Goal: Obtain resource: Download file/media

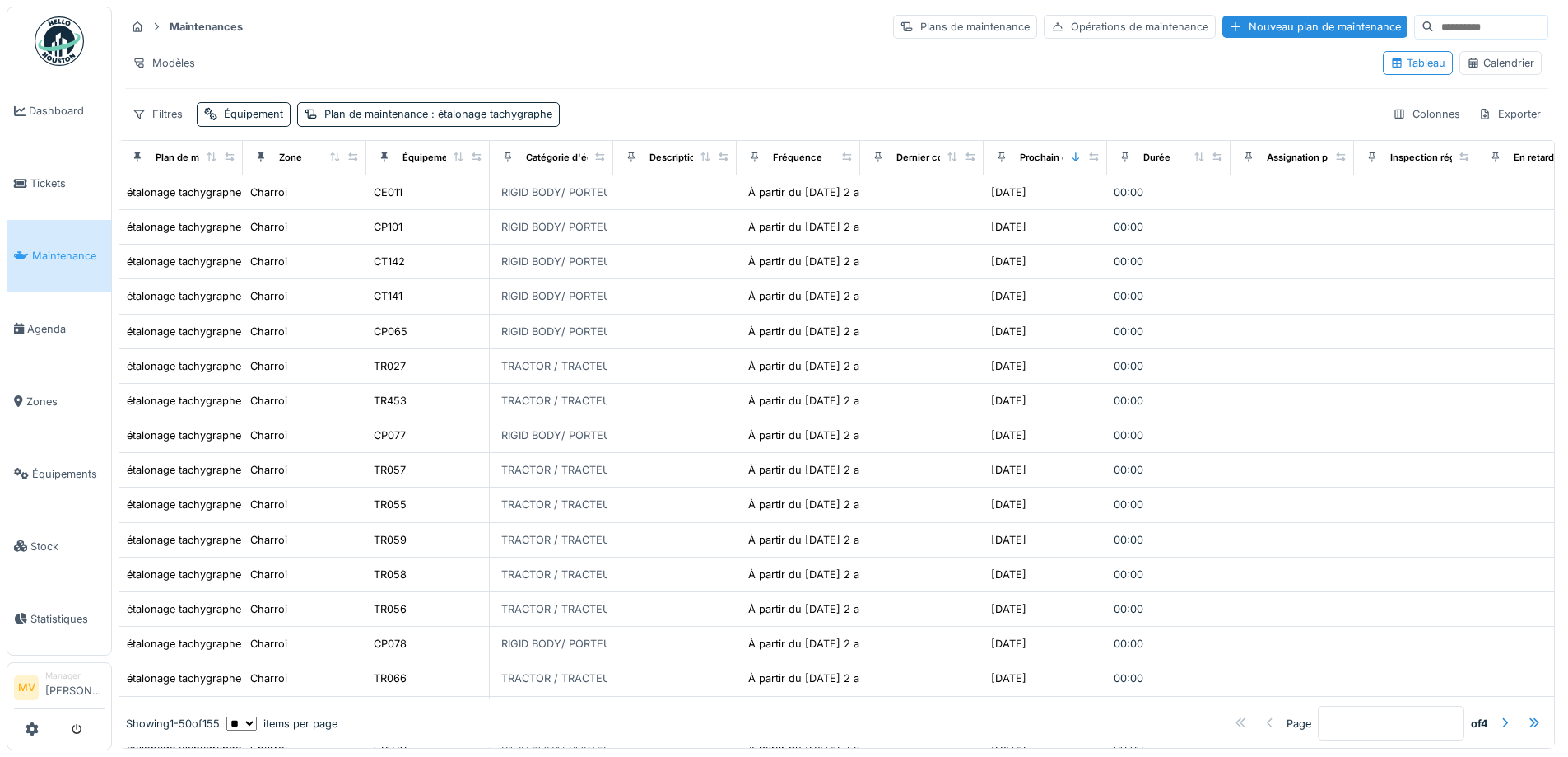
scroll to position [11, 0]
click at [74, 474] on span "Équipements" at bounding box center [68, 474] width 73 height 15
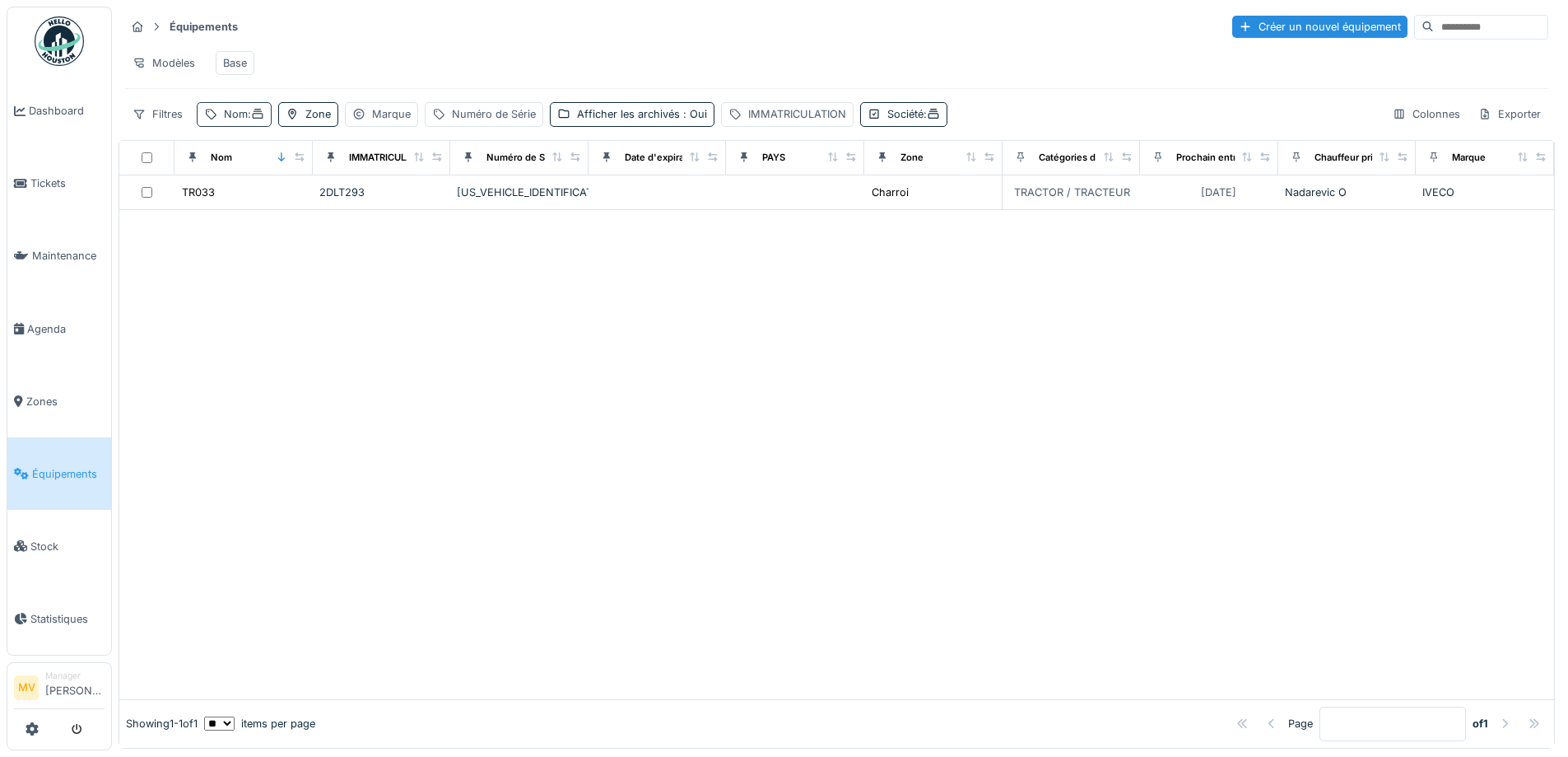
click at [240, 122] on div "Nom :" at bounding box center [244, 113] width 40 height 15
click at [275, 204] on input "*****" at bounding box center [286, 206] width 164 height 34
type input "*"
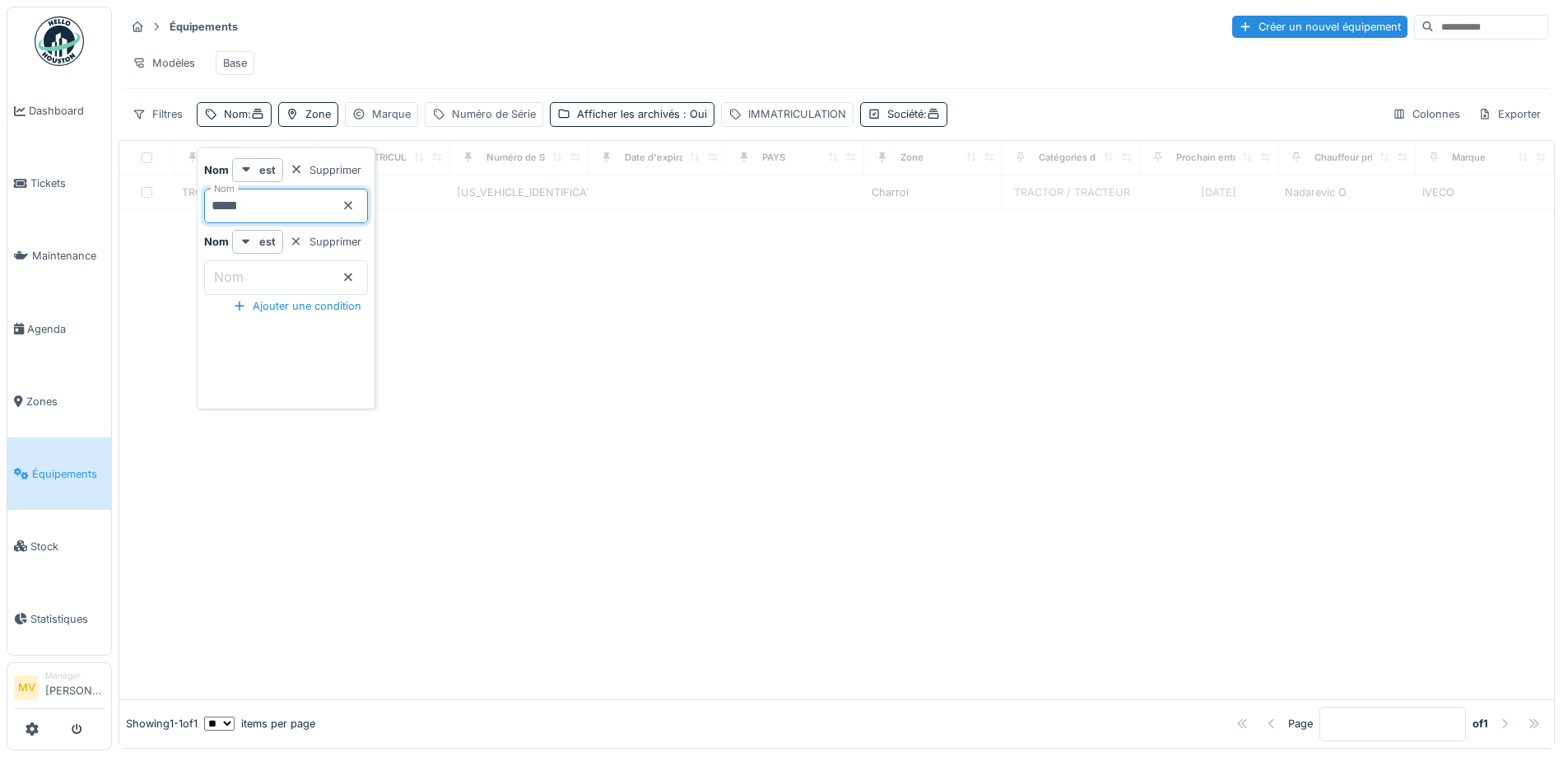
type input "*****"
drag, startPoint x: 706, startPoint y: 385, endPoint x: 690, endPoint y: 352, distance: 36.7
click at [706, 384] on div at bounding box center [837, 454] width 1435 height 491
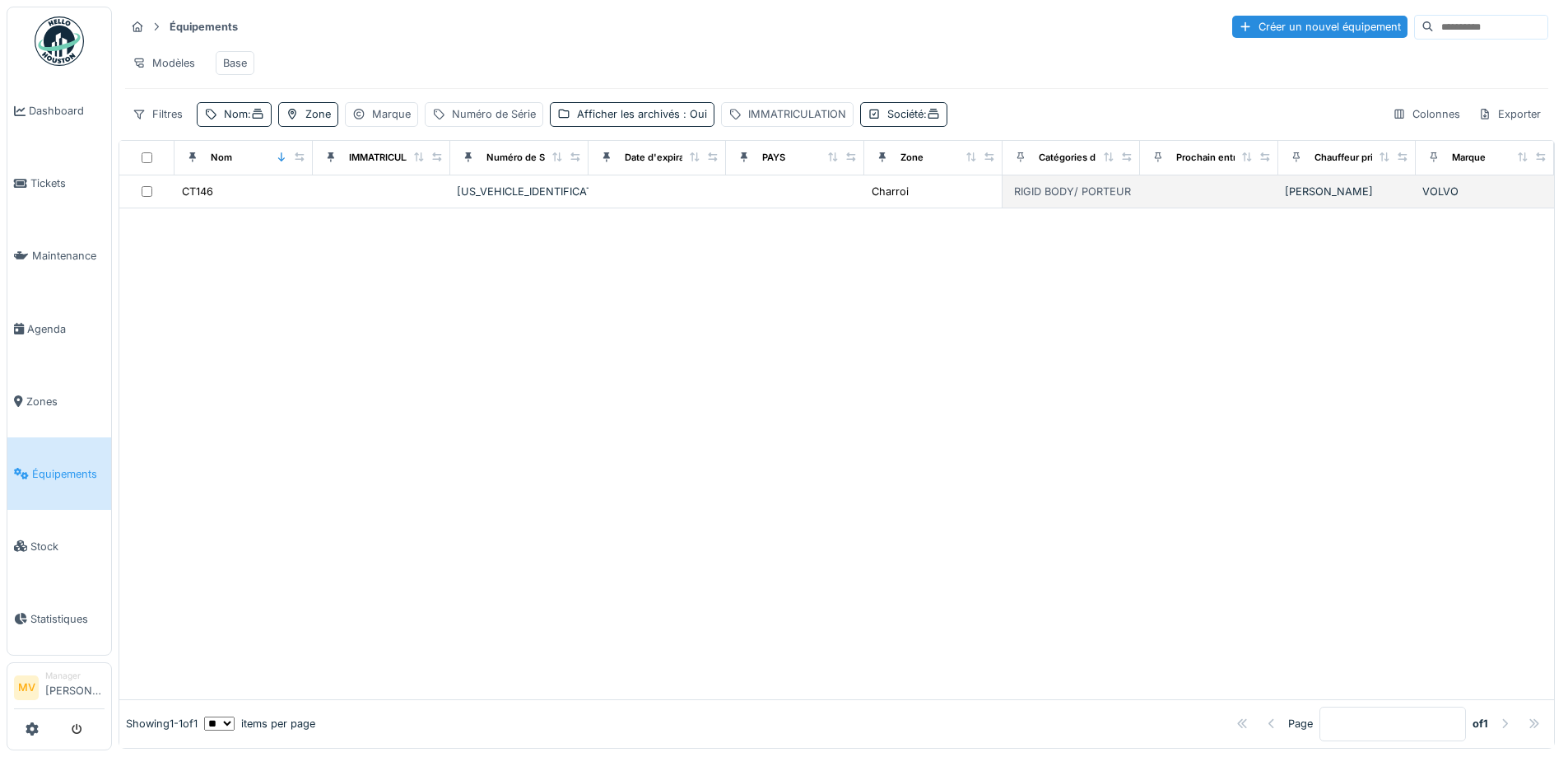
drag, startPoint x: 545, startPoint y: 195, endPoint x: 571, endPoint y: 210, distance: 30.0
click at [545, 197] on div "YV2RT40C9SA375565" at bounding box center [518, 191] width 125 height 15
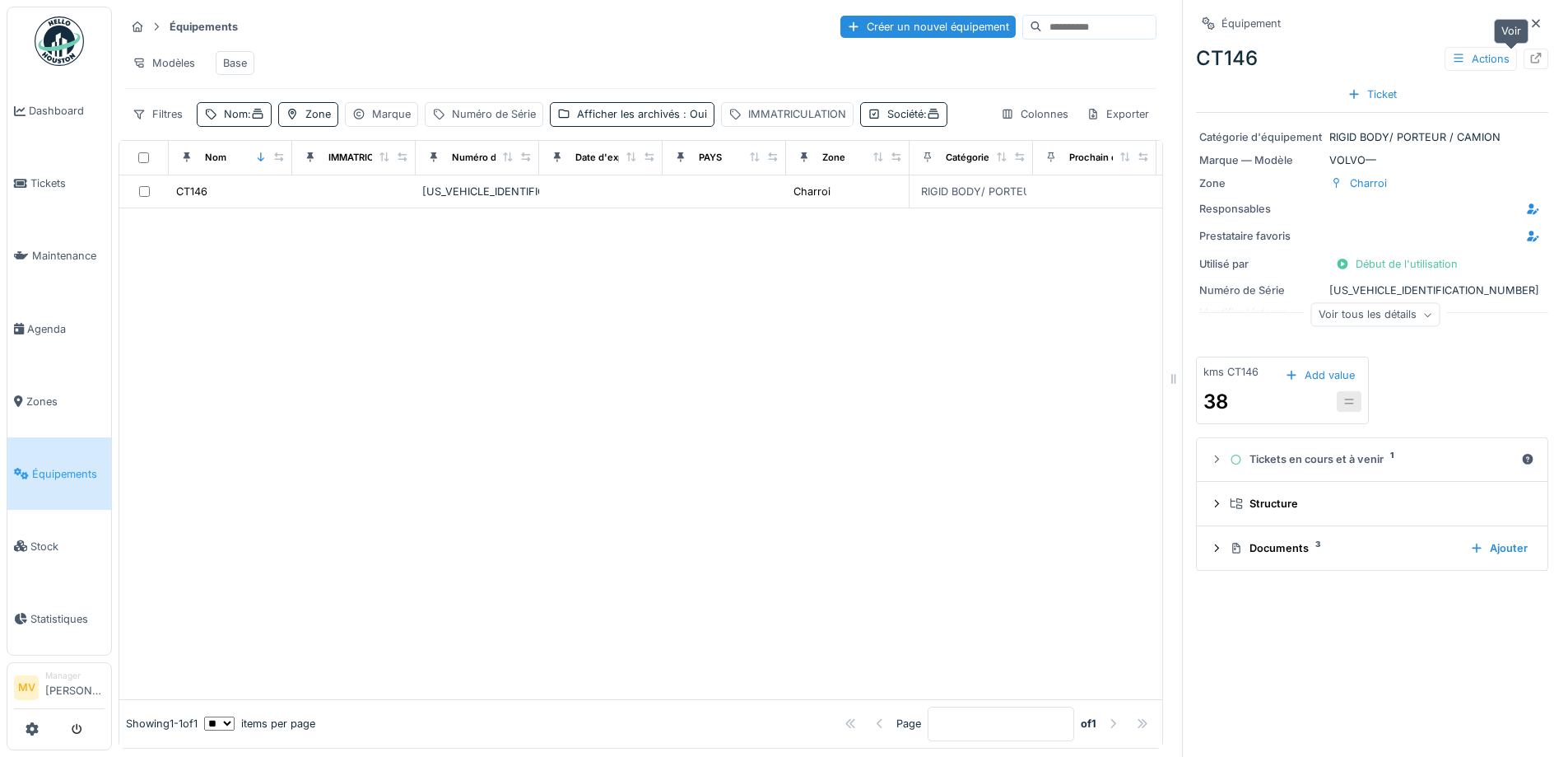
click at [1529, 63] on icon at bounding box center [1536, 58] width 13 height 11
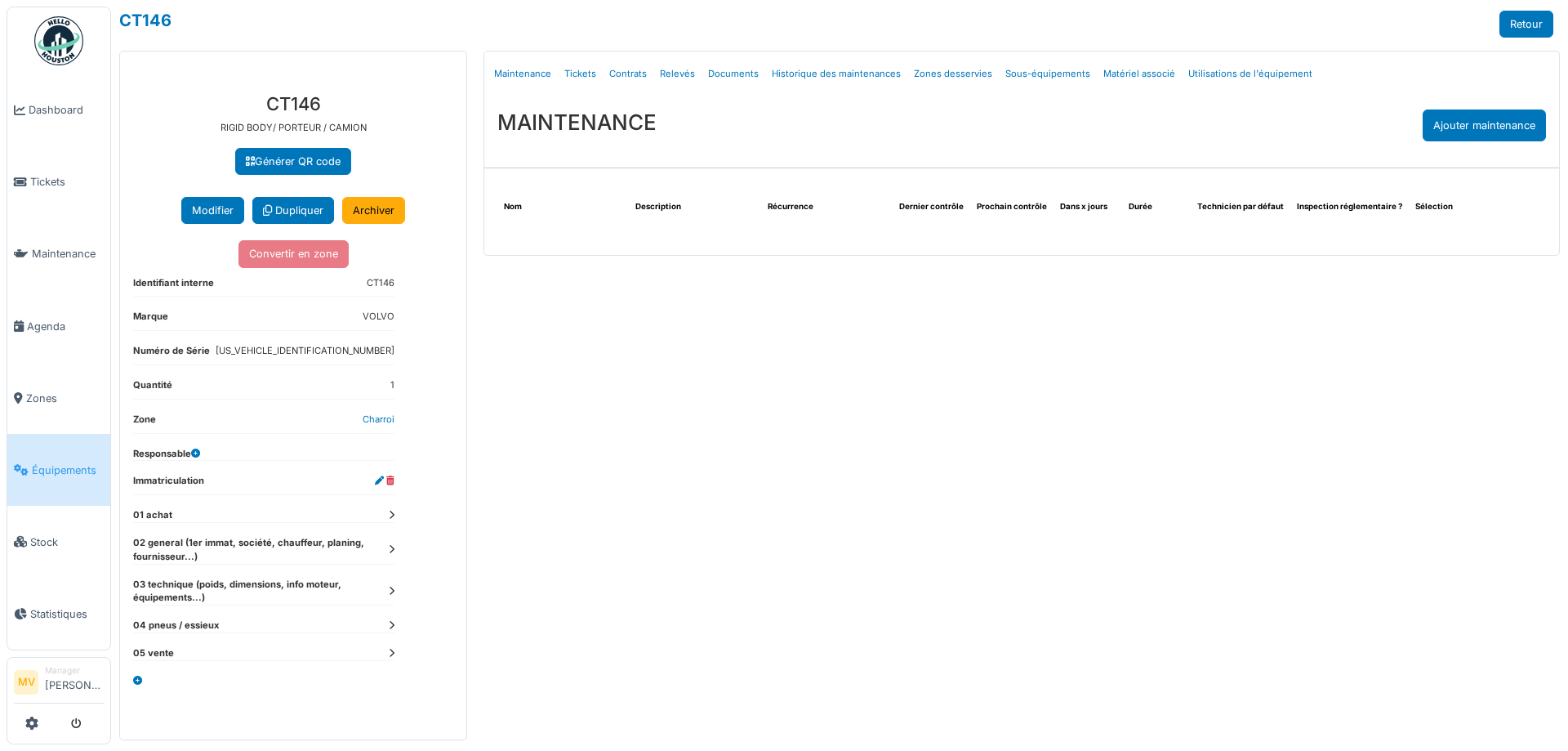
click at [717, 75] on link "Documents" at bounding box center [733, 73] width 63 height 38
select select "***"
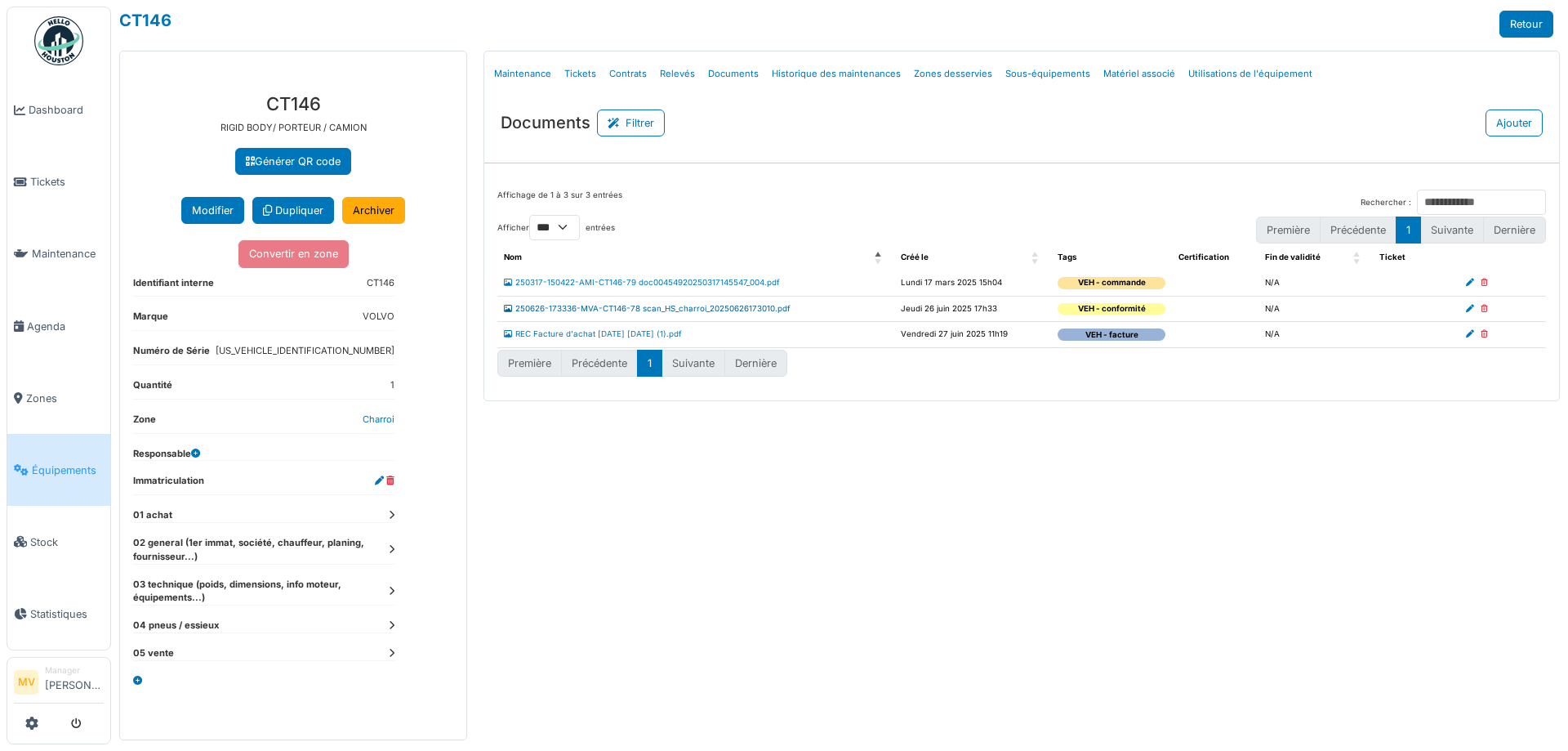
click at [710, 307] on link "250626-173336-MVA-CT146-78 scan_HS_charroi_20250626173010.pdf" at bounding box center [647, 309] width 287 height 9
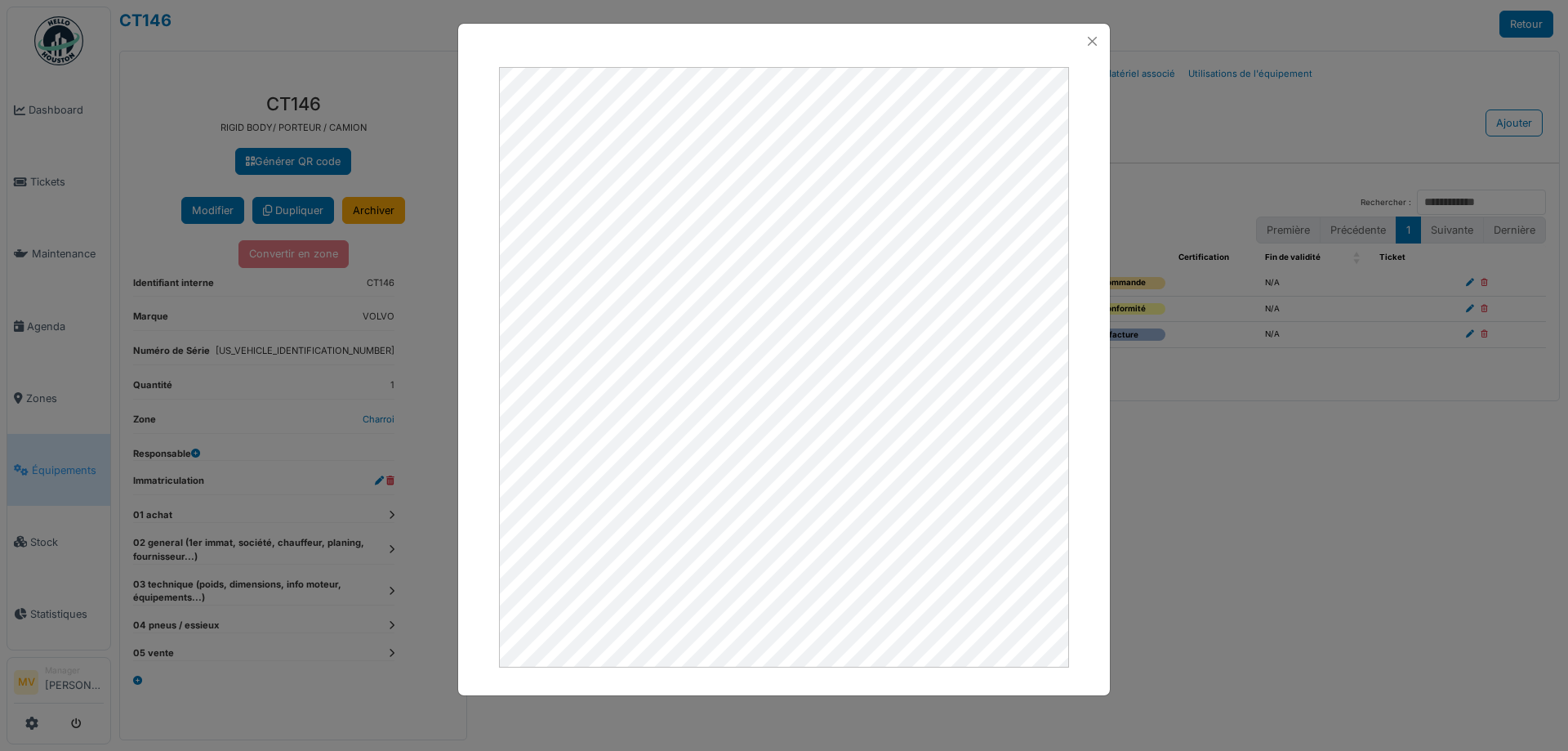
click at [1104, 37] on div at bounding box center [784, 41] width 652 height 35
click at [1098, 38] on button "Close" at bounding box center [1092, 41] width 22 height 22
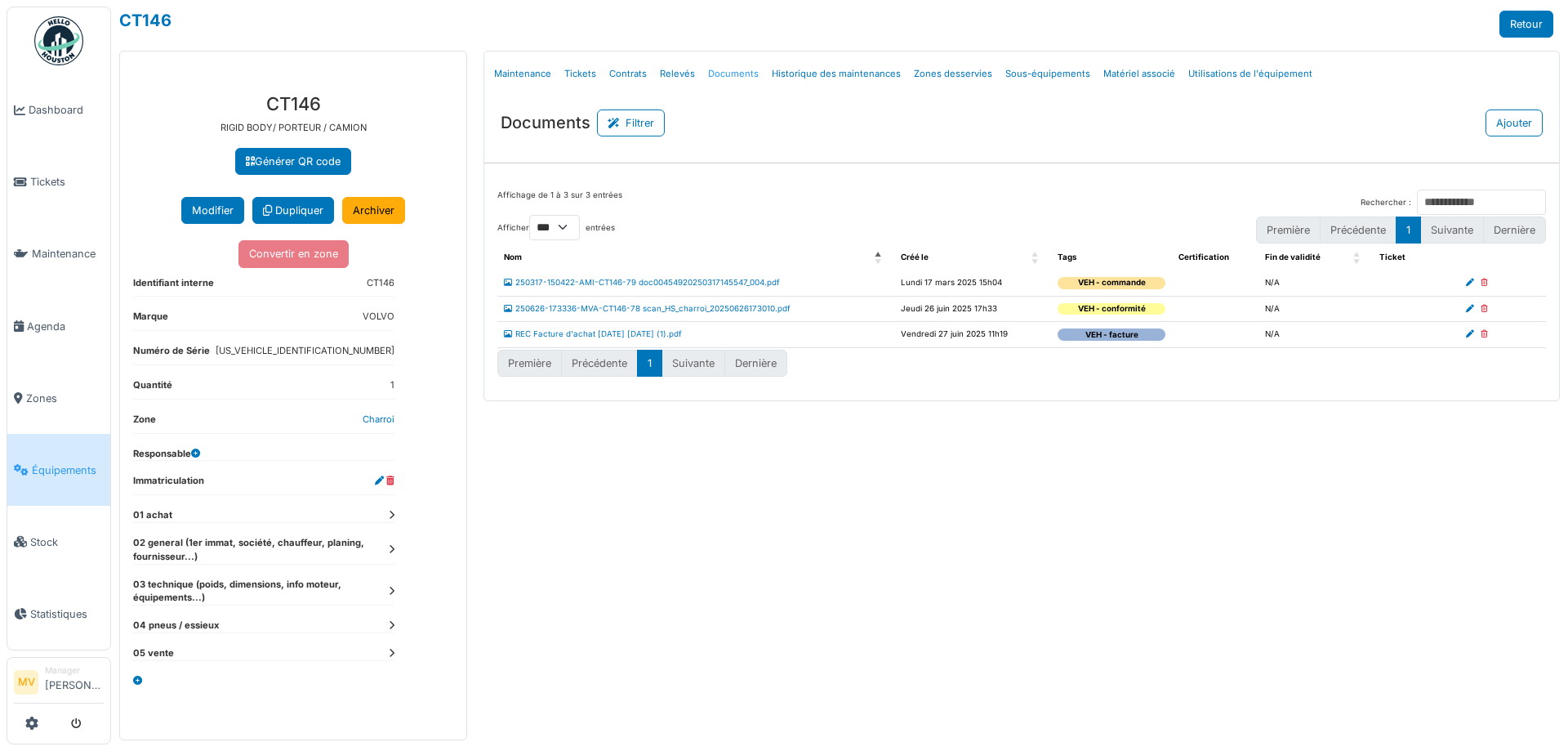
click at [723, 71] on link "Documents" at bounding box center [733, 73] width 63 height 38
select select "***"
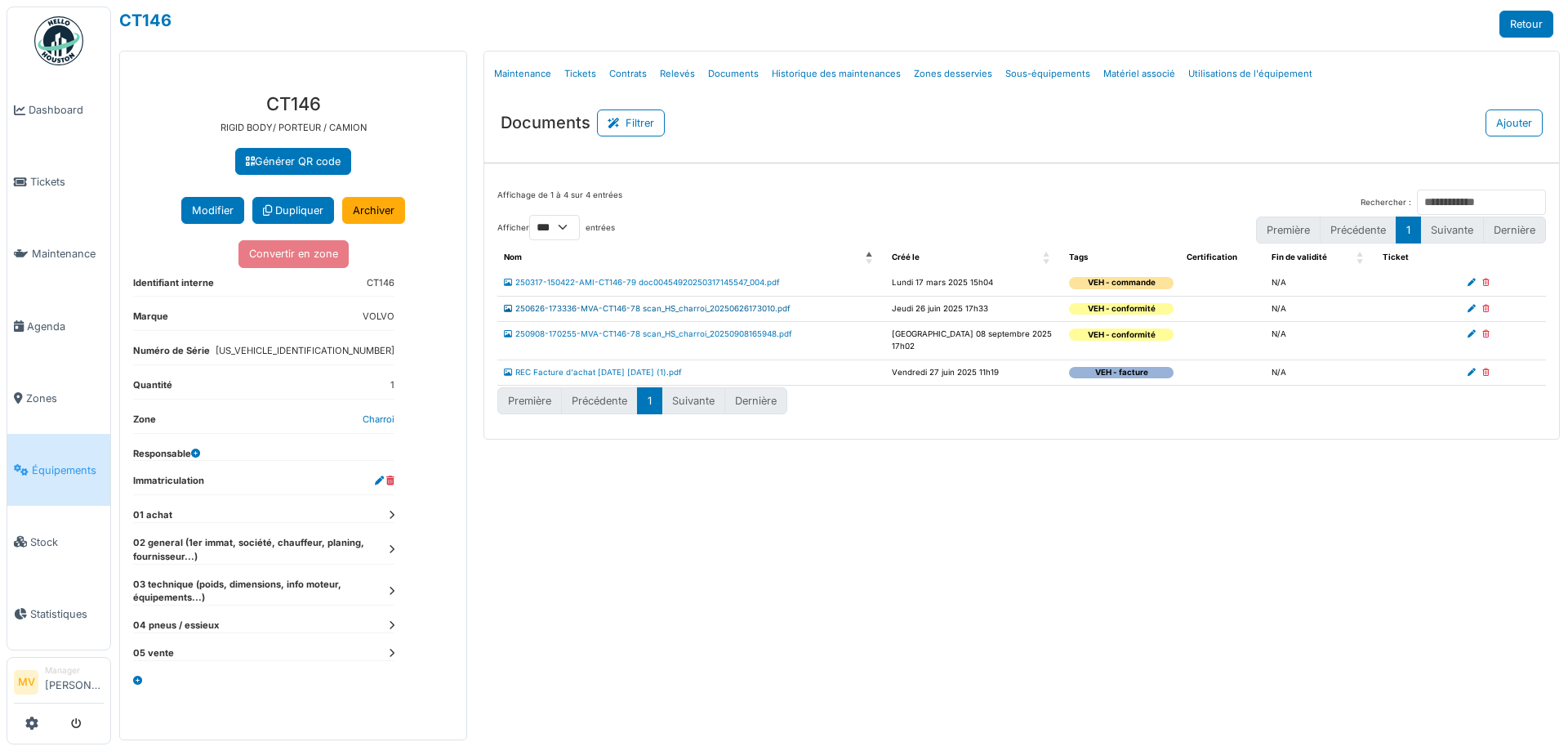
click at [696, 304] on link "250626-173336-MVA-CT146-78 scan_HS_charroi_20250626173010.pdf" at bounding box center [647, 309] width 287 height 9
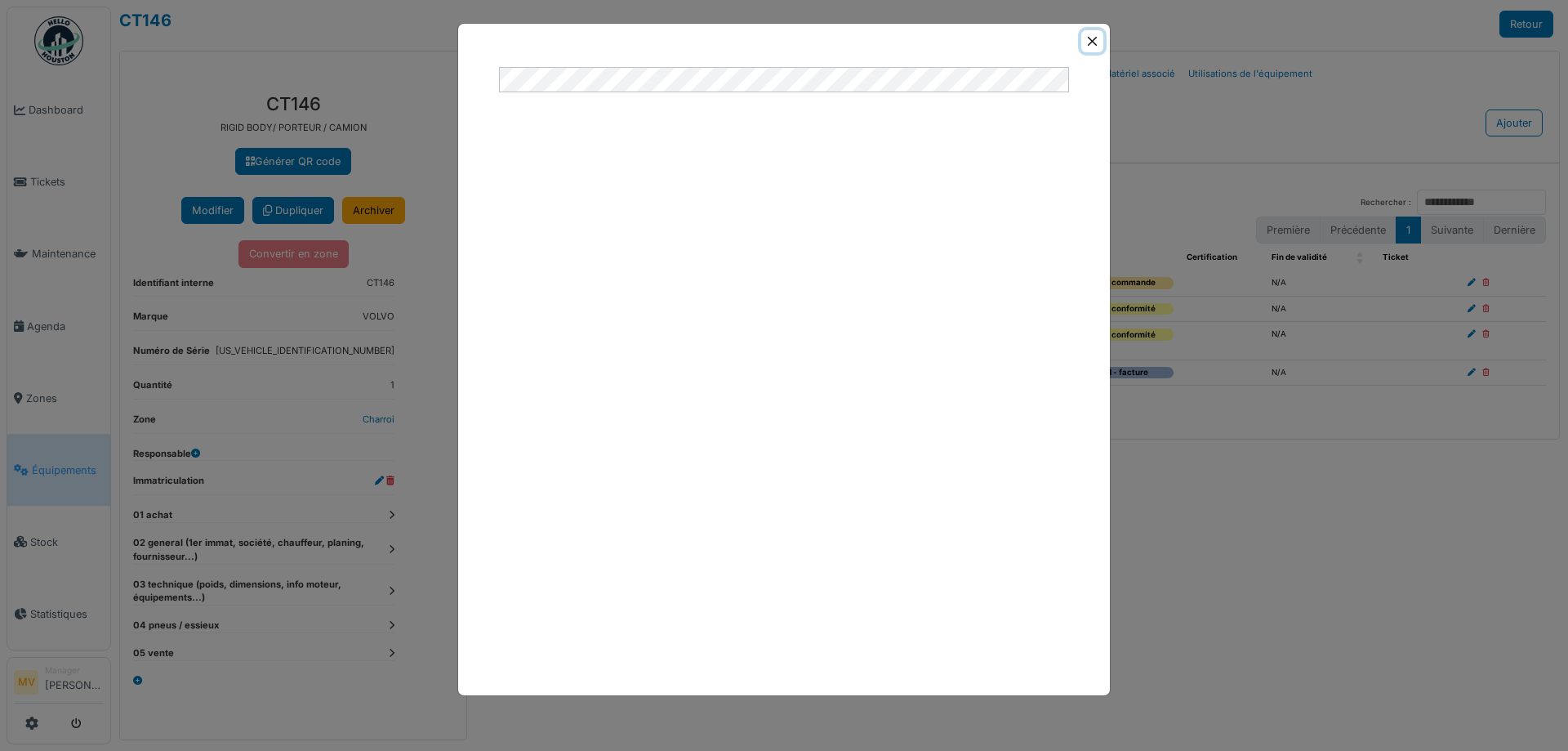
click at [1088, 41] on button "Close" at bounding box center [1092, 41] width 22 height 22
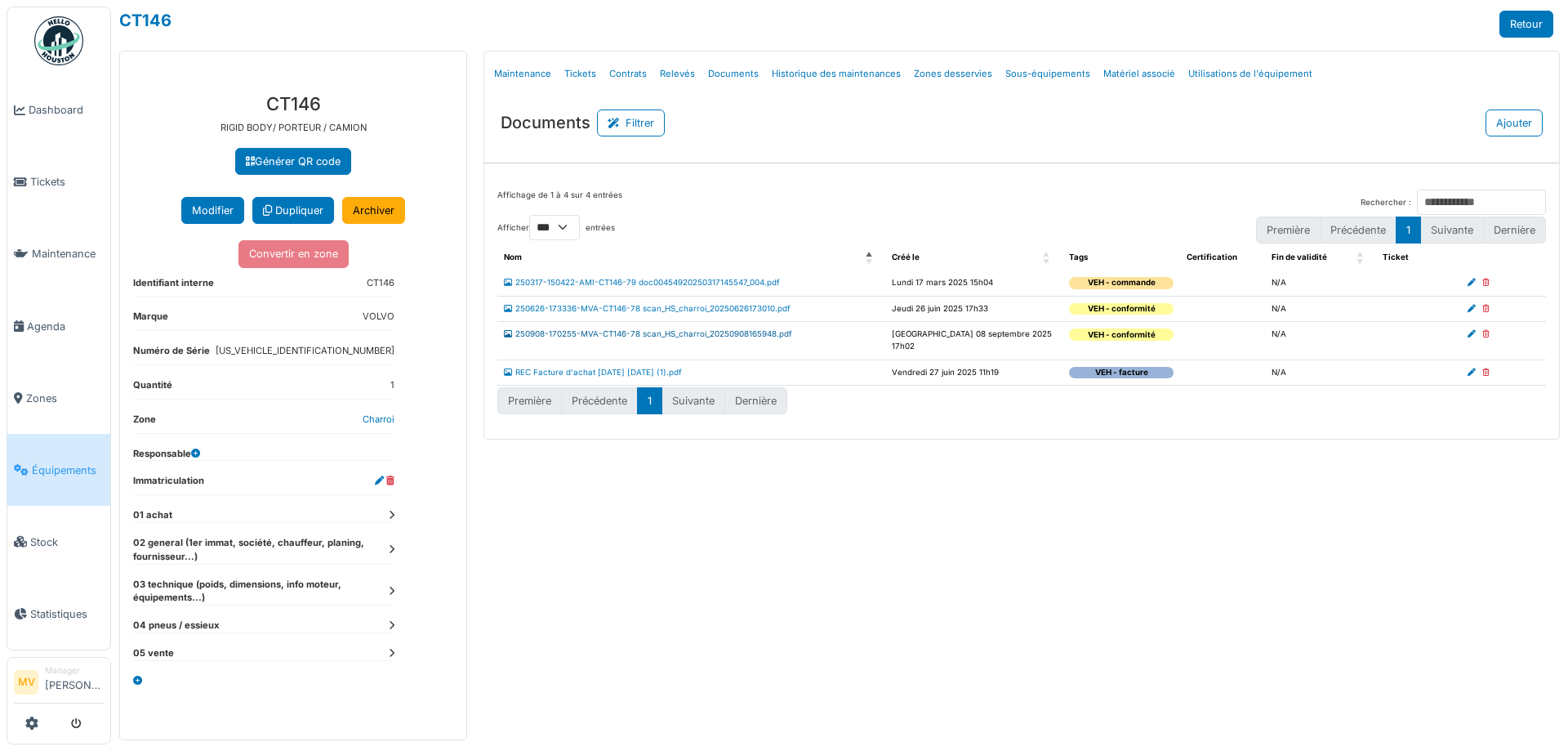
click at [738, 329] on link "250908-170255-MVA-CT146-78 scan_HS_charroi_20250908165948.pdf" at bounding box center [647, 334] width 288 height 9
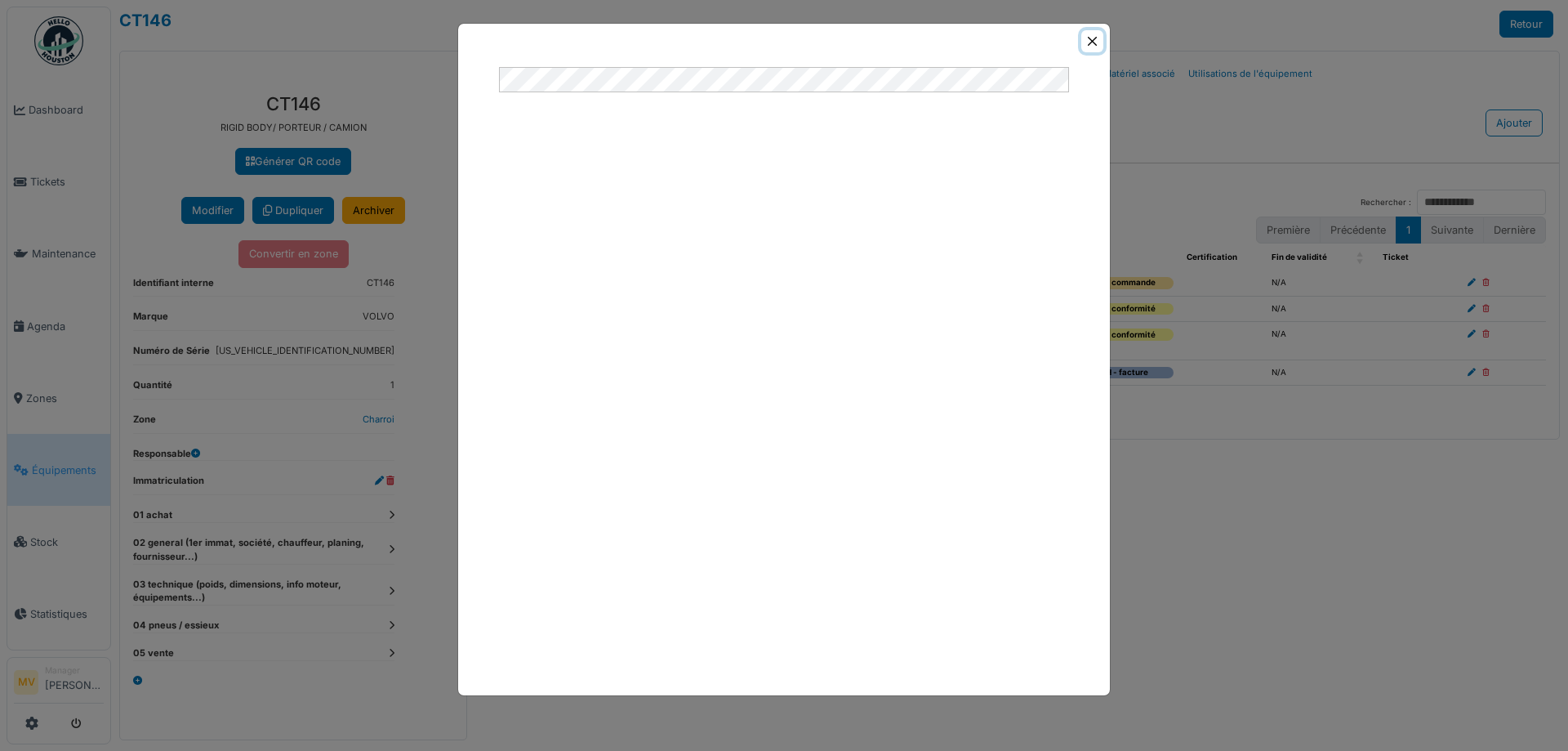
click at [1085, 38] on button "Close" at bounding box center [1092, 41] width 22 height 22
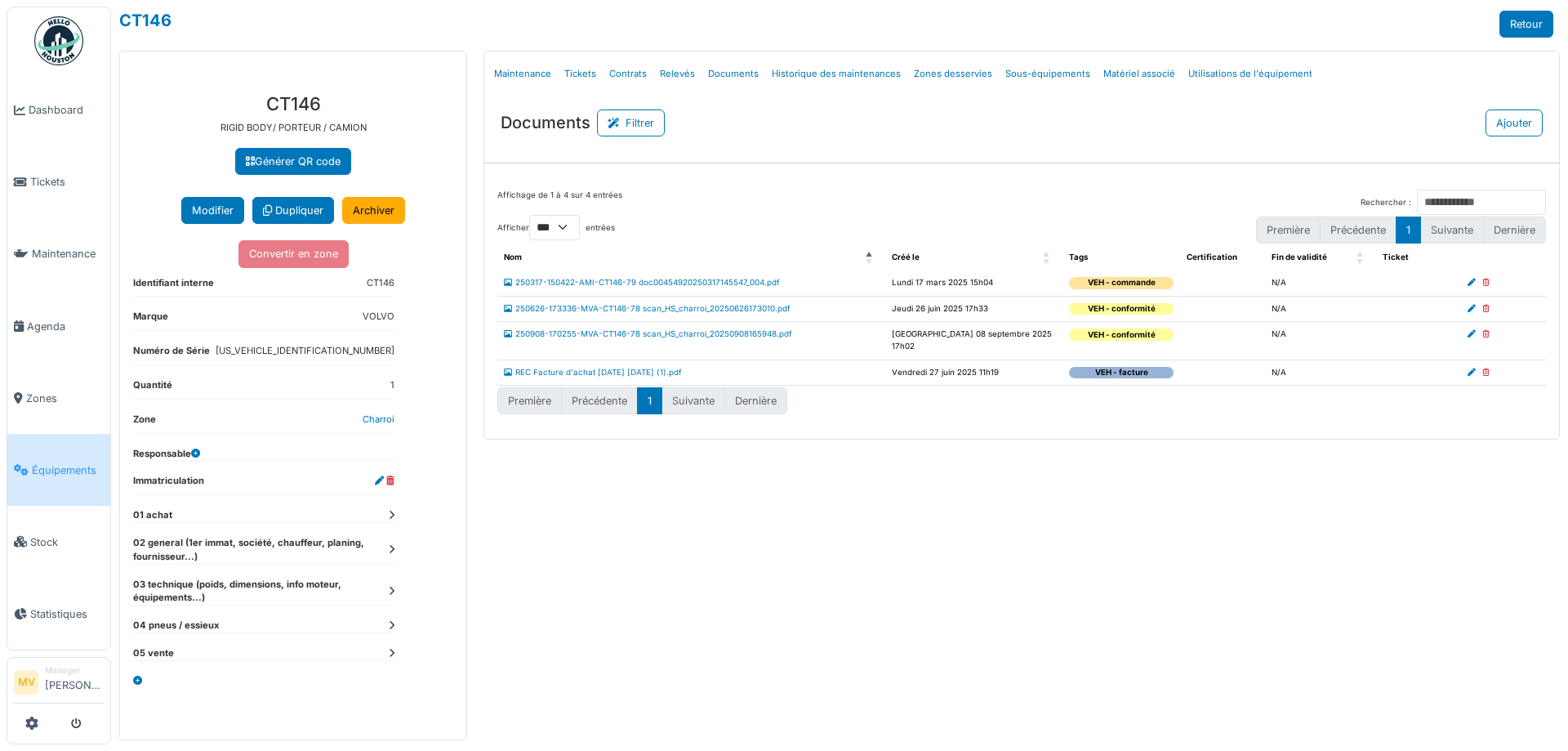
drag, startPoint x: 1001, startPoint y: 512, endPoint x: 1011, endPoint y: 503, distance: 13.5
click at [1001, 512] on div "Menu Détails Maintenance Tickets Contrats Relevés Documents Historique des main…" at bounding box center [1022, 395] width 1093 height 689
